Goal: Register for event/course

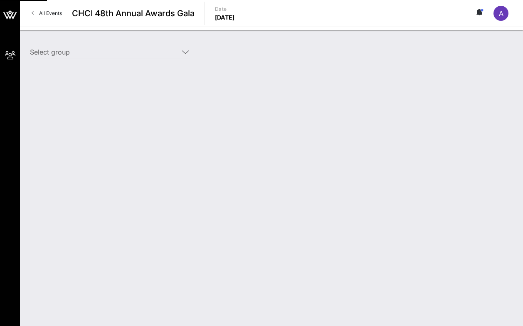
type input "Starz (Starz) [[PERSON_NAME], [EMAIL_ADDRESS][DOMAIN_NAME]]"
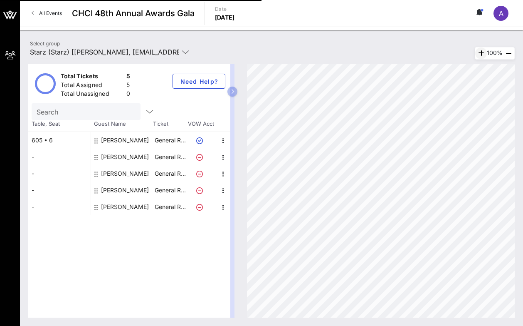
click at [478, 55] on icon "button" at bounding box center [481, 53] width 10 height 10
click at [478, 55] on icon "button" at bounding box center [483, 53] width 10 height 10
click at [506, 52] on icon "button" at bounding box center [509, 53] width 10 height 10
click at [42, 17] on link "All Events" at bounding box center [47, 13] width 40 height 13
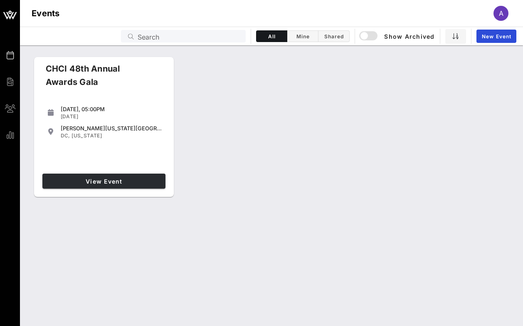
click at [113, 176] on link "View Event" at bounding box center [103, 180] width 123 height 15
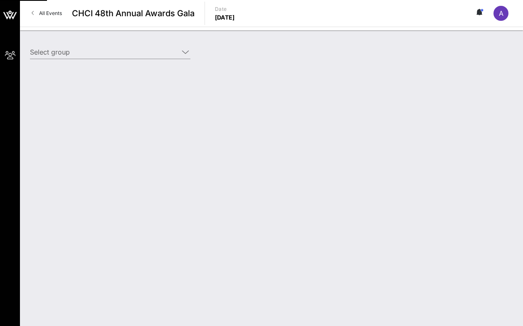
type input "Starz (Starz) [[PERSON_NAME], [EMAIL_ADDRESS][DOMAIN_NAME]]"
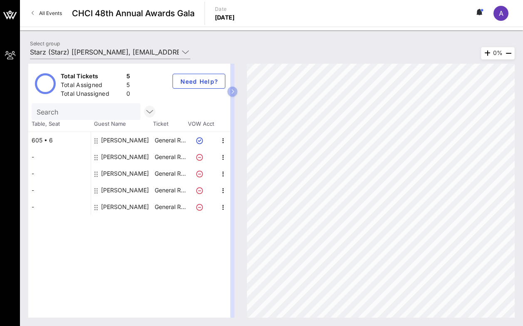
click at [151, 114] on icon "button" at bounding box center [150, 112] width 10 height 10
click at [232, 94] on icon "button" at bounding box center [233, 91] width 4 height 5
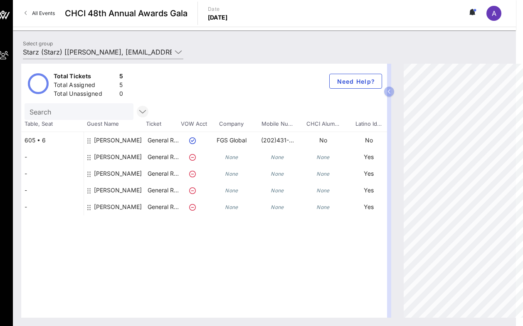
click at [146, 112] on icon "button" at bounding box center [143, 112] width 10 height 10
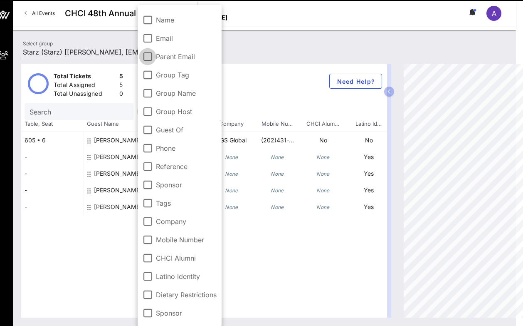
scroll to position [0, 7]
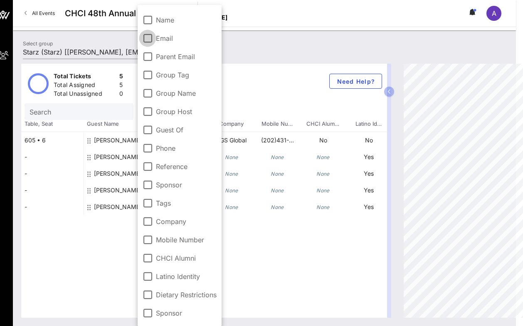
click at [148, 37] on div at bounding box center [148, 38] width 14 height 14
click at [306, 48] on div "Select group Starz (Starz) [AJ Malicdem, aj.malicdem@fgsglobal.com]" at bounding box center [264, 53] width 493 height 29
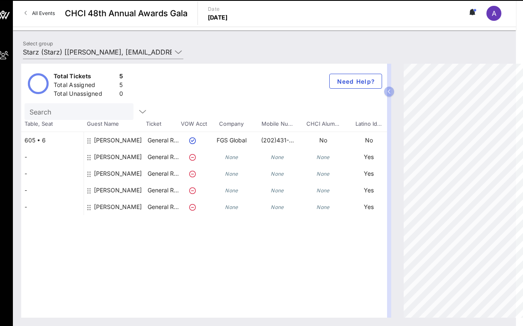
scroll to position [0, 0]
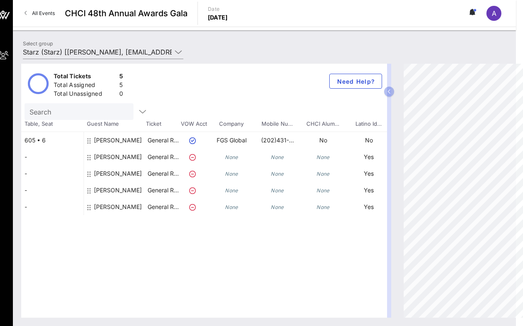
click at [475, 14] on icon at bounding box center [474, 12] width 2 height 5
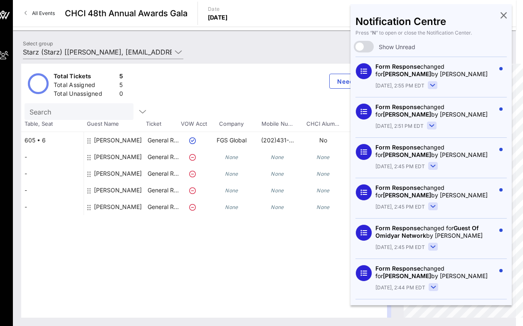
click at [432, 86] on icon at bounding box center [433, 85] width 5 height 2
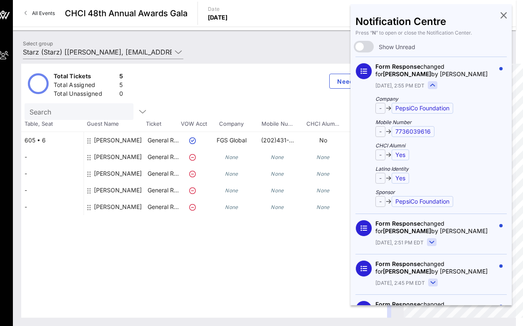
click at [432, 86] on rect at bounding box center [433, 85] width 9 height 7
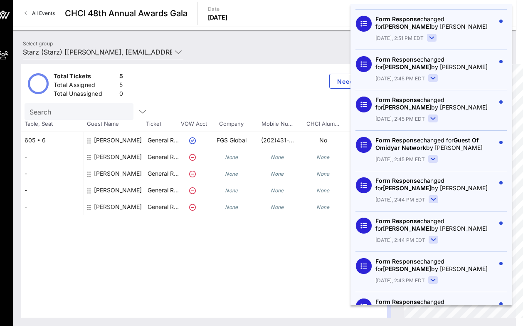
scroll to position [102, 0]
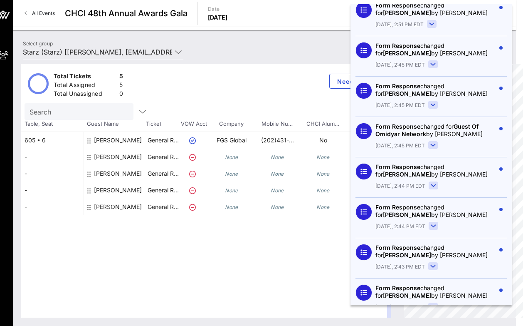
click at [434, 147] on rect at bounding box center [433, 144] width 9 height 7
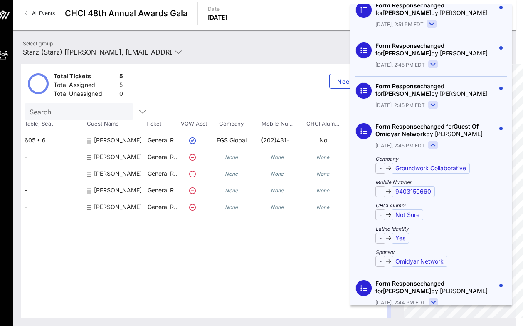
click at [434, 147] on rect at bounding box center [433, 144] width 9 height 7
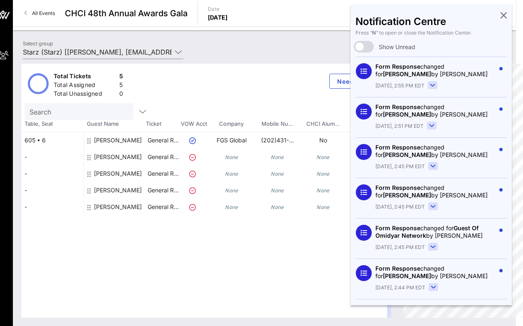
scroll to position [0, 0]
click at [504, 15] on icon at bounding box center [504, 15] width 6 height 2
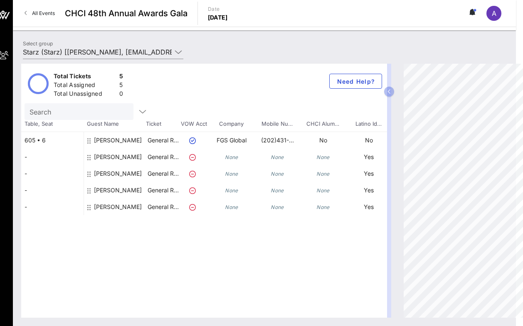
click at [476, 51] on div "Select group Starz (Starz) [AJ Malicdem, aj.malicdem@fgsglobal.com]" at bounding box center [264, 53] width 493 height 29
click at [474, 13] on icon at bounding box center [474, 12] width 2 height 5
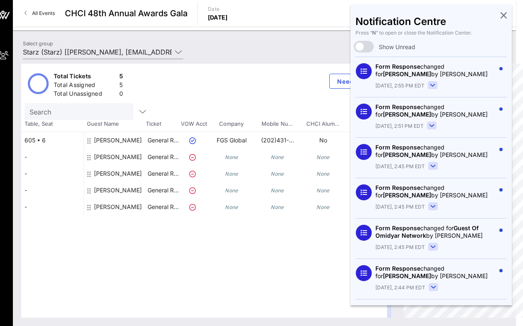
click at [502, 14] on icon at bounding box center [504, 15] width 6 height 2
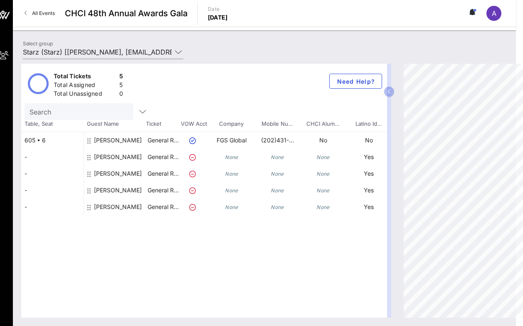
click at [492, 15] on span "A" at bounding box center [494, 13] width 5 height 8
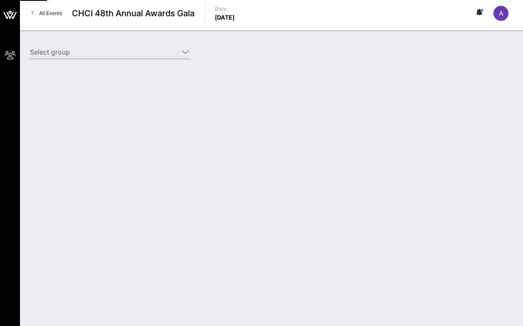
type input "Starz (Starz) [[PERSON_NAME], [EMAIL_ADDRESS][DOMAIN_NAME]]"
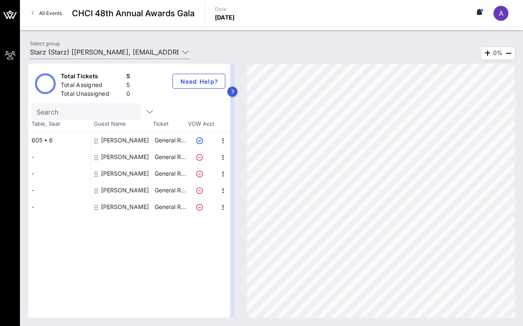
click at [230, 92] on button "button" at bounding box center [233, 92] width 10 height 10
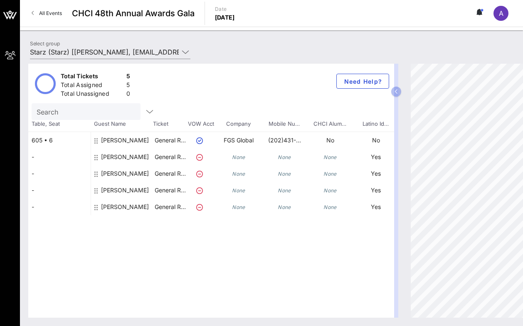
click at [139, 159] on div "[PERSON_NAME]" at bounding box center [125, 160] width 48 height 23
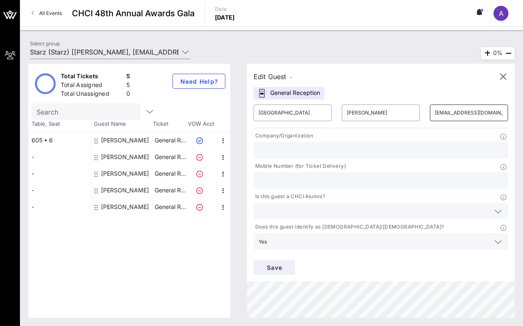
drag, startPoint x: 434, startPoint y: 111, endPoint x: 504, endPoint y: 110, distance: 69.9
click at [504, 110] on div "​ alexandriaduque@gmail.com" at bounding box center [469, 112] width 78 height 17
click at [120, 173] on div "[PERSON_NAME]" at bounding box center [125, 173] width 48 height 17
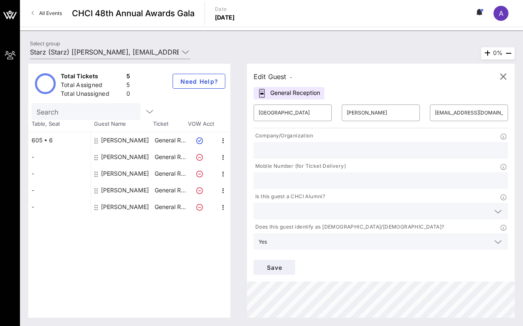
type input "Bryan"
type input "Enriquez"
type input "bryan.enriquez22@gmail.com"
click at [444, 113] on input "bryan.enriquez22@gmail.com" at bounding box center [469, 112] width 68 height 13
click at [120, 189] on div "[PERSON_NAME]" at bounding box center [125, 190] width 48 height 17
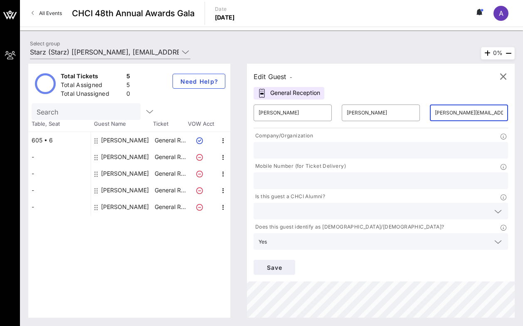
type input "Daniella"
type input "Sanchez"
type input "daniellasanchez26@gmail.com"
click at [451, 112] on input "daniellasanchez26@gmail.com" at bounding box center [469, 112] width 68 height 13
click at [129, 209] on div "[PERSON_NAME]" at bounding box center [125, 206] width 48 height 17
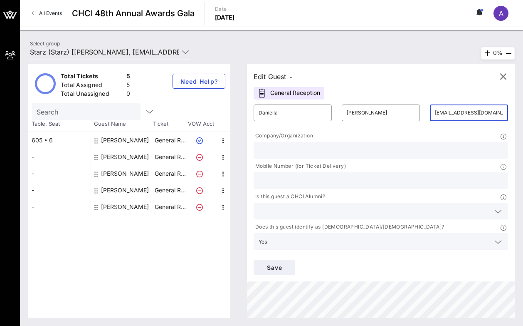
type input "Kevin"
type input "Randle"
type input "krandle120@gmail.com"
click at [444, 112] on input "krandle120@gmail.com" at bounding box center [469, 112] width 68 height 13
click at [283, 261] on button "Save" at bounding box center [275, 267] width 42 height 15
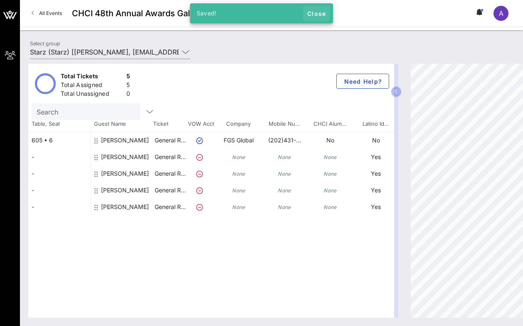
click at [319, 13] on span "Close" at bounding box center [317, 13] width 20 height 7
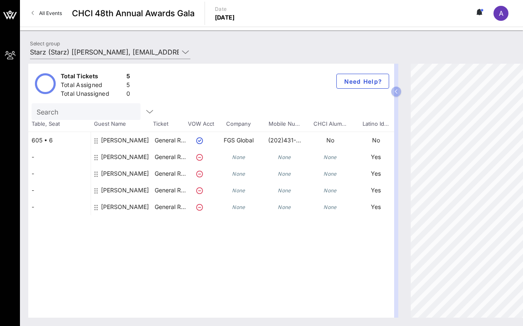
click at [199, 156] on icon at bounding box center [199, 157] width 7 height 7
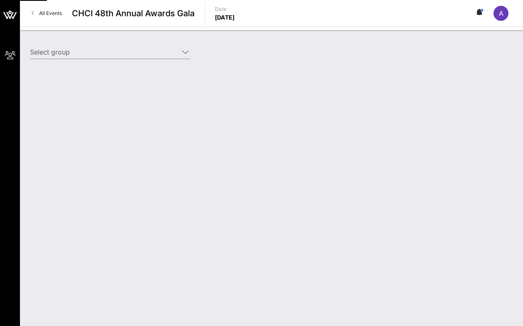
type input "Starz (Starz) [[PERSON_NAME], [EMAIL_ADDRESS][DOMAIN_NAME]]"
